Goal: Book appointment/travel/reservation

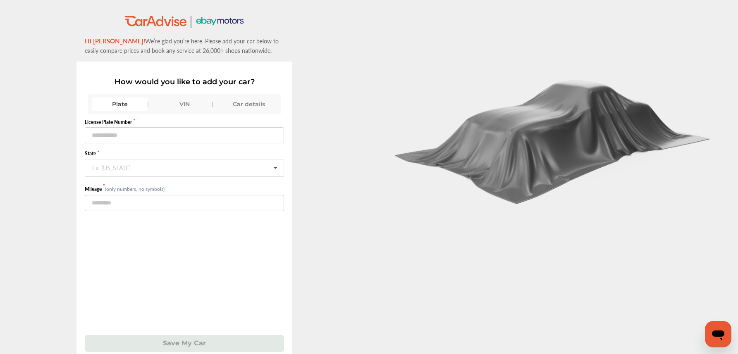
click at [186, 104] on div "VIN" at bounding box center [184, 104] width 56 height 13
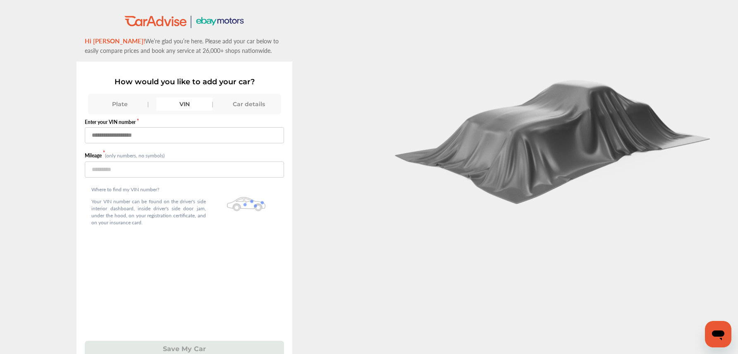
click at [140, 137] on input "text" at bounding box center [184, 135] width 199 height 16
paste input "**********"
type input "**********"
click at [121, 172] on input "number" at bounding box center [184, 170] width 199 height 16
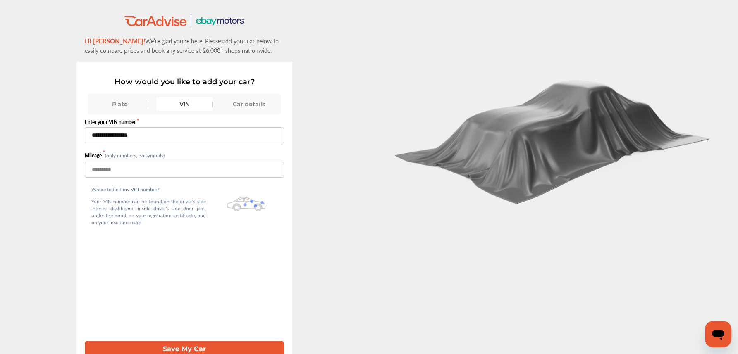
type input "******"
click at [189, 352] on button "Save My Car" at bounding box center [184, 349] width 199 height 17
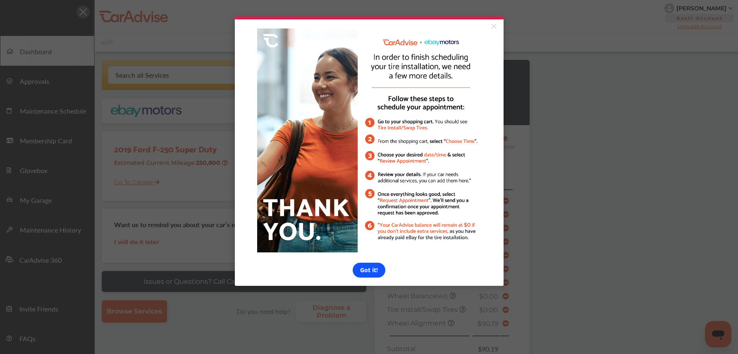
click at [375, 270] on link "Got it!" at bounding box center [369, 270] width 33 height 15
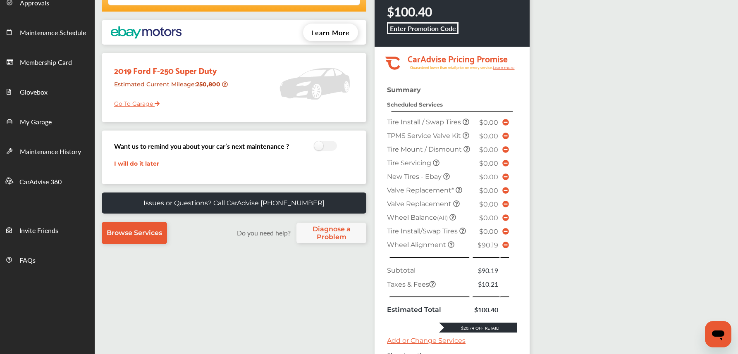
scroll to position [78, 0]
click at [428, 32] on b "Enter Promotion Code" at bounding box center [423, 29] width 66 height 10
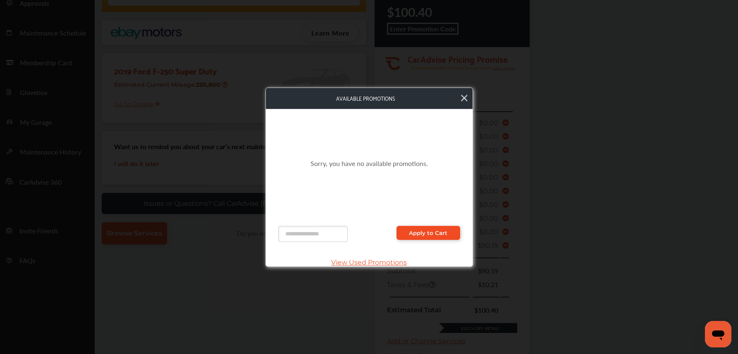
click at [423, 231] on span "Apply to Cart" at bounding box center [428, 233] width 38 height 7
click at [465, 99] on icon at bounding box center [464, 98] width 7 height 7
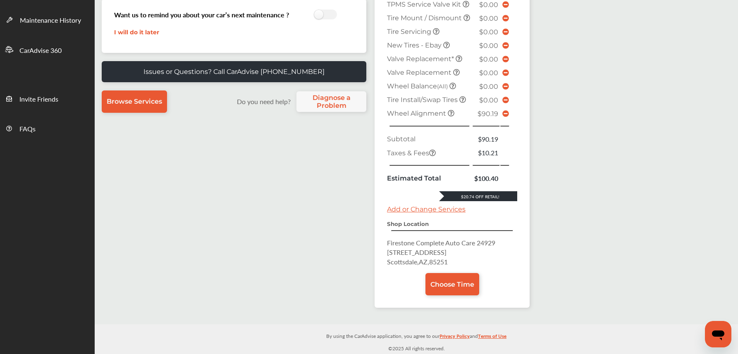
scroll to position [239, 0]
click at [449, 283] on span "Choose Time" at bounding box center [452, 285] width 44 height 8
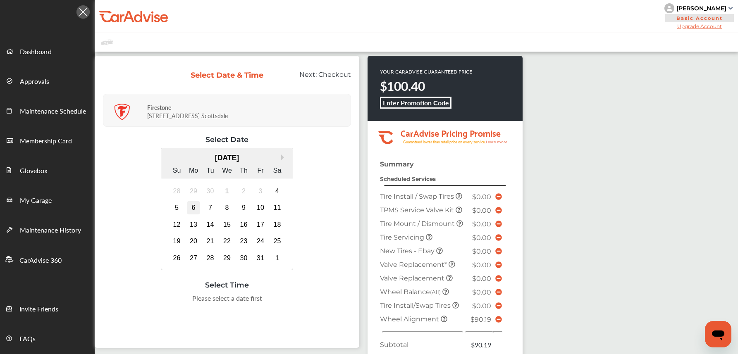
click at [193, 206] on div "6" at bounding box center [193, 207] width 13 height 13
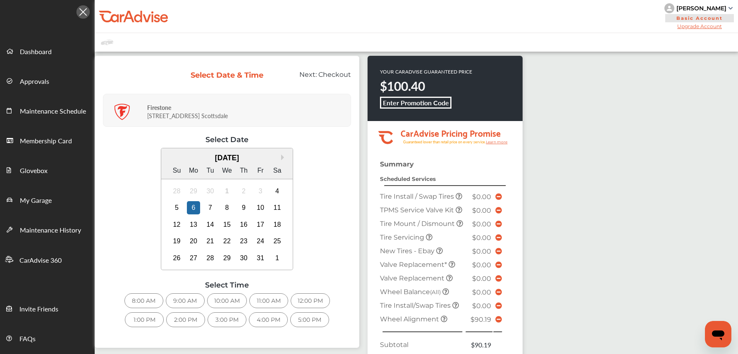
click at [224, 320] on div "3:00 PM" at bounding box center [227, 320] width 39 height 15
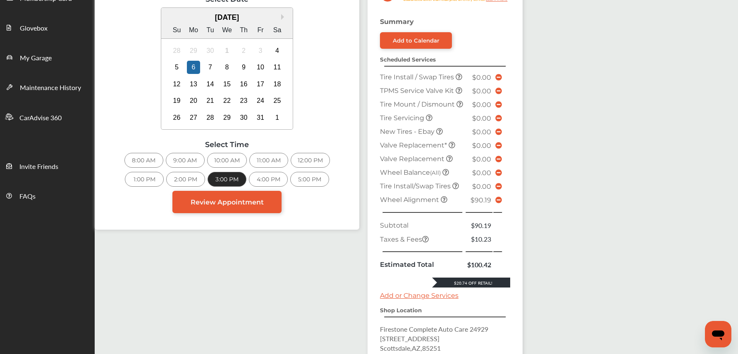
scroll to position [143, 0]
click at [237, 210] on link "Review Appointment" at bounding box center [226, 202] width 109 height 22
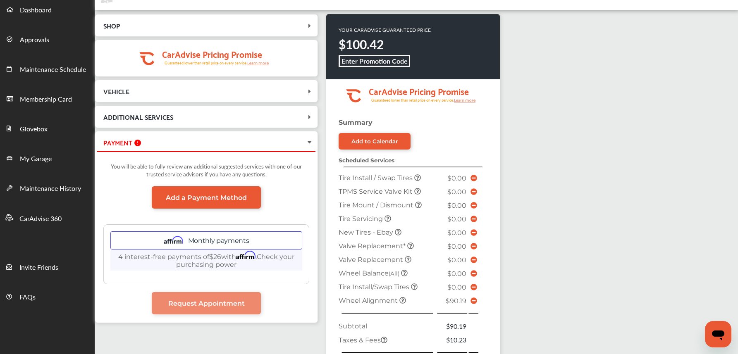
scroll to position [39, 0]
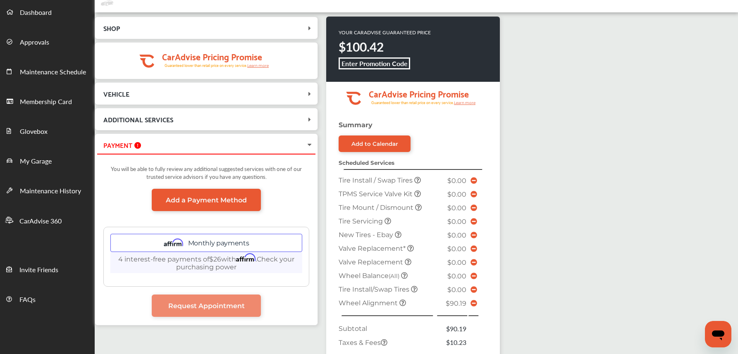
click at [402, 306] on icon at bounding box center [402, 303] width 7 height 7
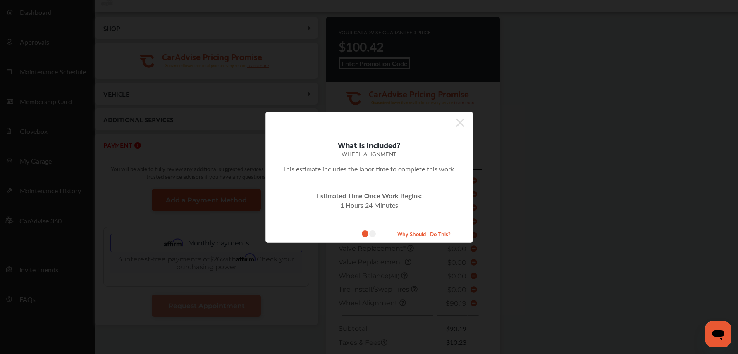
click at [461, 121] on icon at bounding box center [460, 123] width 8 height 8
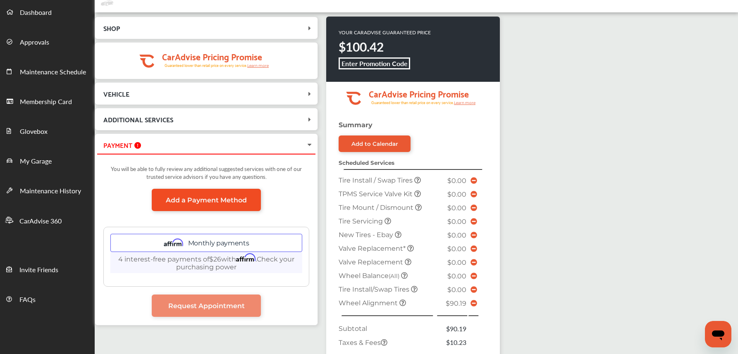
click at [185, 204] on span "Add a Payment Method" at bounding box center [206, 200] width 81 height 8
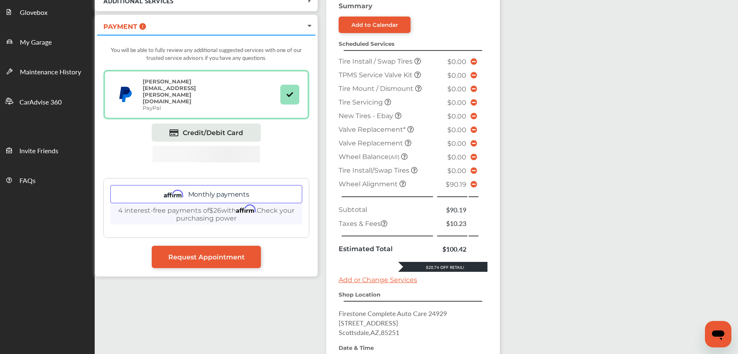
scroll to position [160, 0]
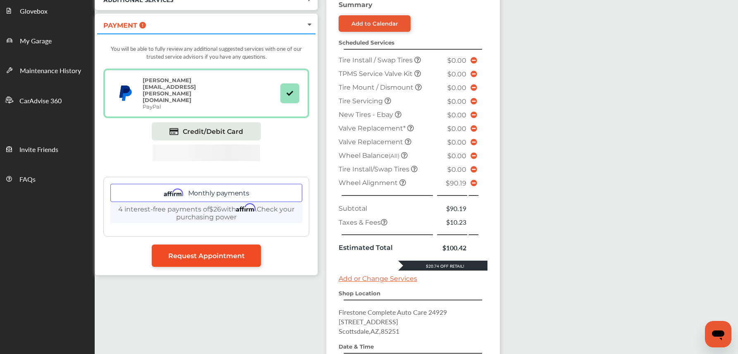
click at [227, 254] on span "Request Appointment" at bounding box center [206, 256] width 77 height 8
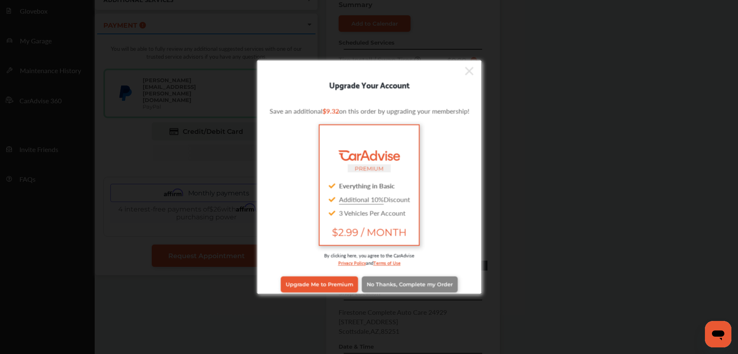
click at [422, 288] on span "No Thanks, Complete my Order" at bounding box center [410, 285] width 86 height 6
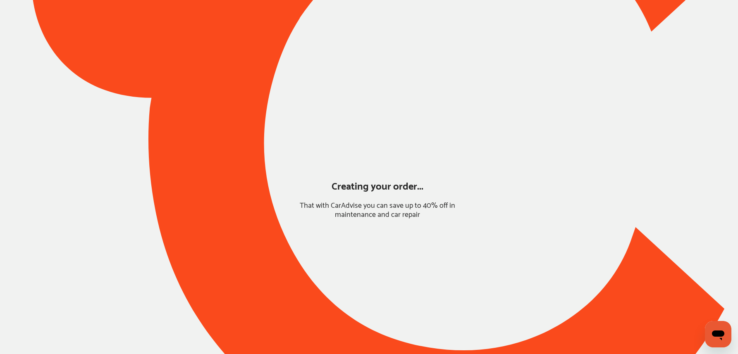
scroll to position [0, 0]
